Goal: Use online tool/utility: Utilize a website feature to perform a specific function

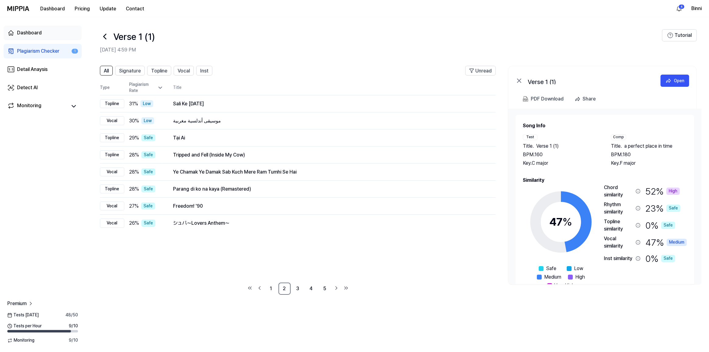
click at [27, 33] on div "Dashboard" at bounding box center [29, 32] width 25 height 7
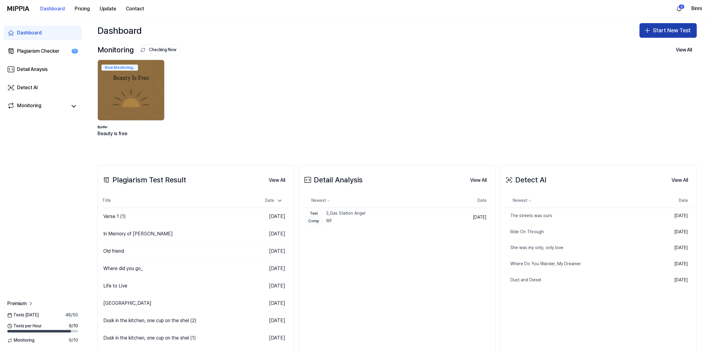
click at [657, 28] on button "Start New Test" at bounding box center [667, 30] width 57 height 15
click at [653, 46] on div "Plagiarism test" at bounding box center [651, 47] width 28 height 6
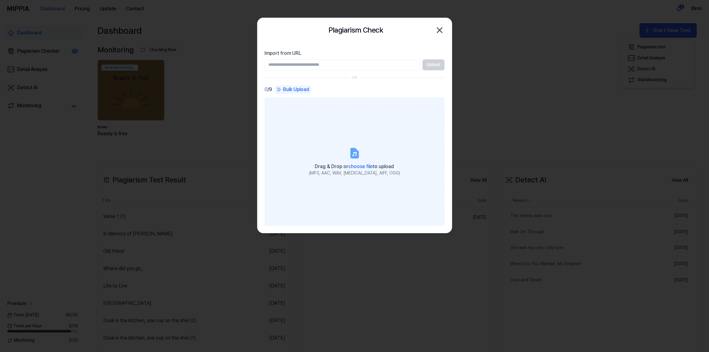
click at [358, 166] on span "choose file" at bounding box center [360, 167] width 24 height 6
click at [0, 0] on input "Drag & Drop or choose file to upload (MP3, AAC, WAV, [MEDICAL_DATA], AIFF, OGG)" at bounding box center [0, 0] width 0 height 0
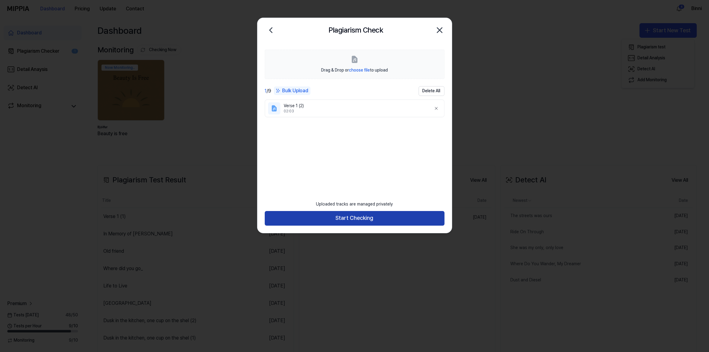
click at [379, 219] on button "Start Checking" at bounding box center [355, 218] width 180 height 15
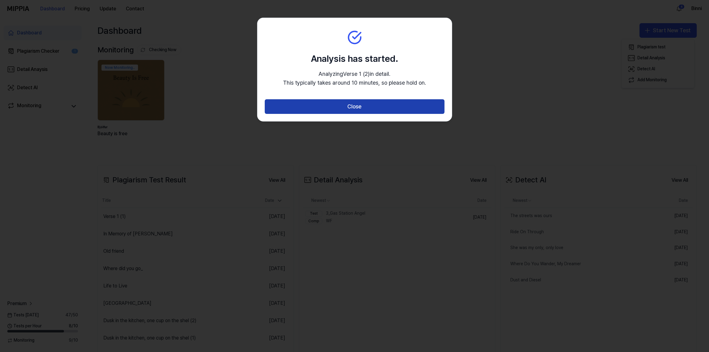
click at [370, 108] on button "Close" at bounding box center [355, 106] width 180 height 15
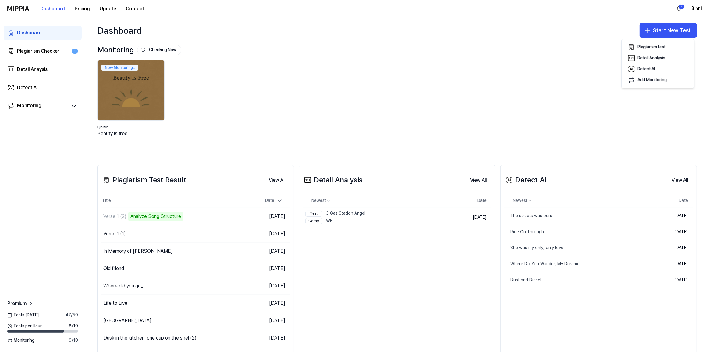
click at [275, 54] on div "Monitoring Checking Now View All" at bounding box center [396, 50] width 599 height 10
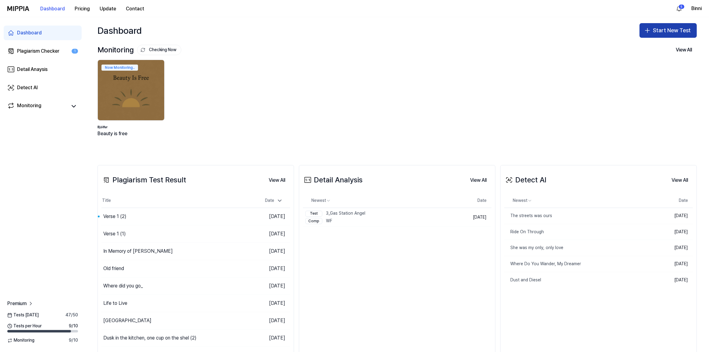
click at [651, 30] on button "Start New Test" at bounding box center [667, 30] width 57 height 15
click at [656, 45] on div "Plagiarism test" at bounding box center [651, 47] width 28 height 6
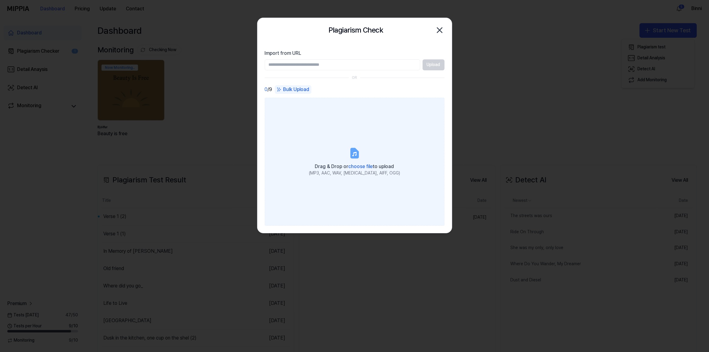
click at [356, 149] on icon at bounding box center [354, 153] width 12 height 12
click at [0, 0] on input "Drag & Drop or choose file to upload (MP3, AAC, WAV, [MEDICAL_DATA], AIFF, OGG)" at bounding box center [0, 0] width 0 height 0
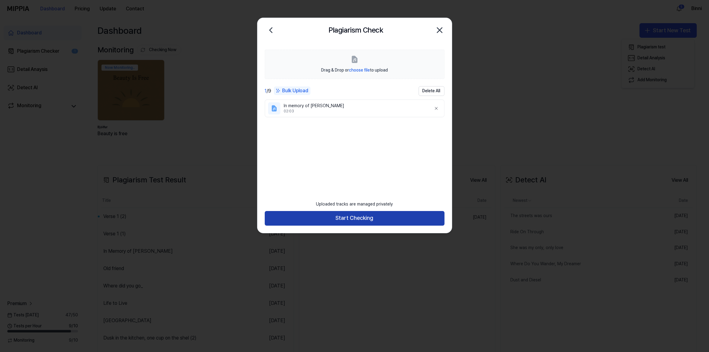
click at [395, 216] on button "Start Checking" at bounding box center [355, 218] width 180 height 15
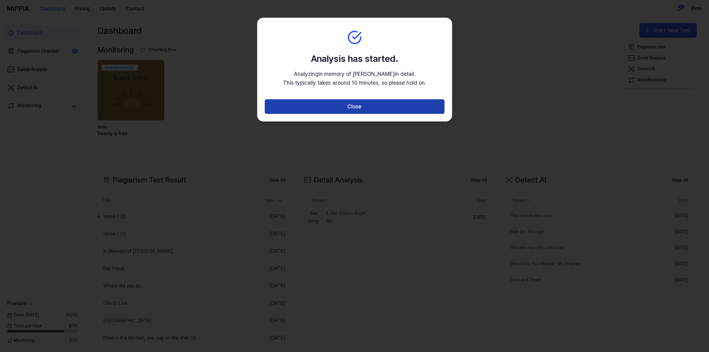
click at [372, 108] on button "Close" at bounding box center [355, 106] width 180 height 15
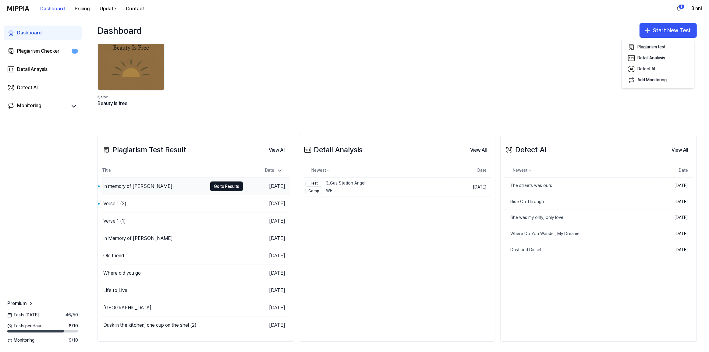
scroll to position [30, 0]
click at [228, 187] on button "Go to Results" at bounding box center [226, 186] width 33 height 10
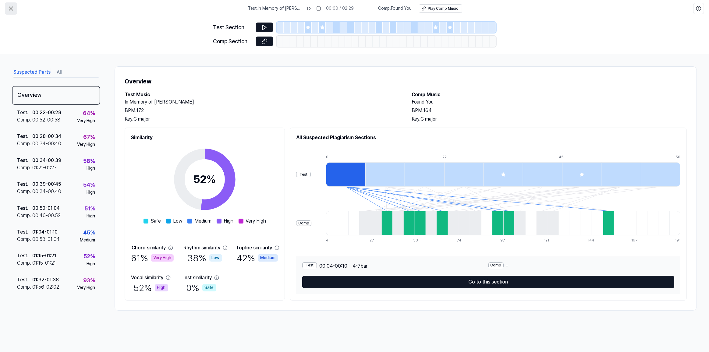
click at [12, 8] on icon at bounding box center [11, 9] width 4 height 4
